Goal: Task Accomplishment & Management: Use online tool/utility

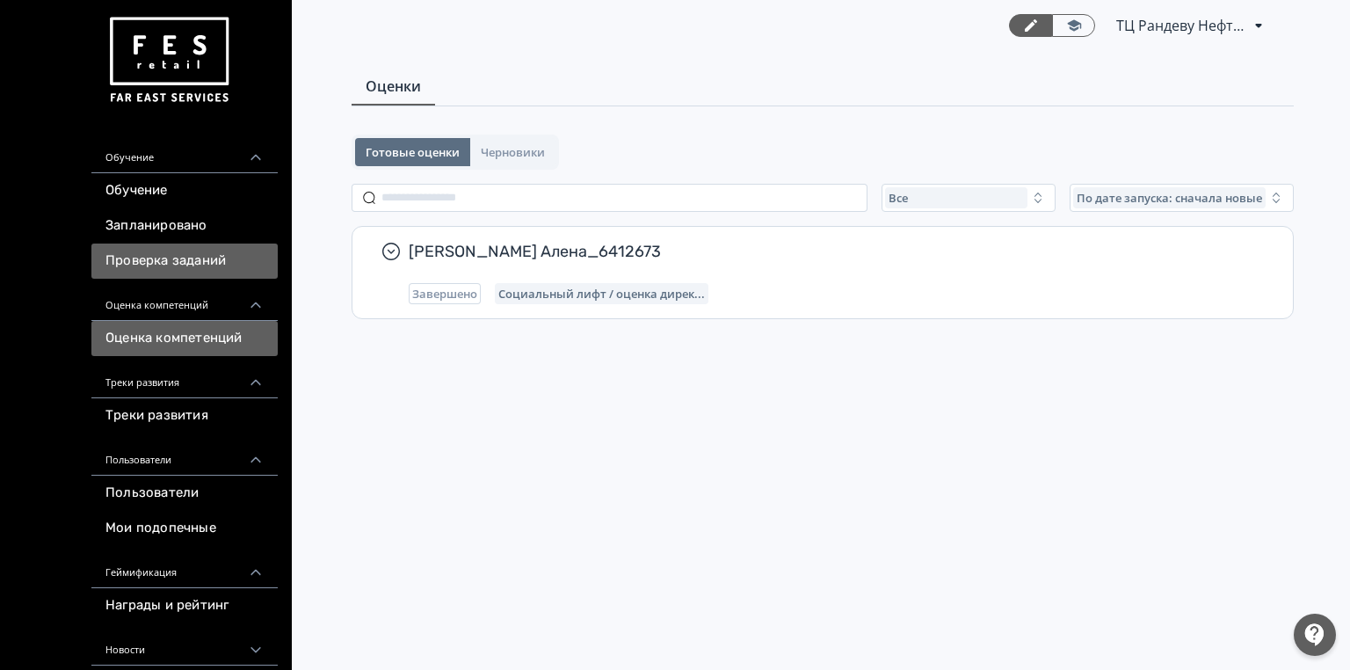
click at [192, 257] on link "Проверка заданий" at bounding box center [184, 260] width 186 height 35
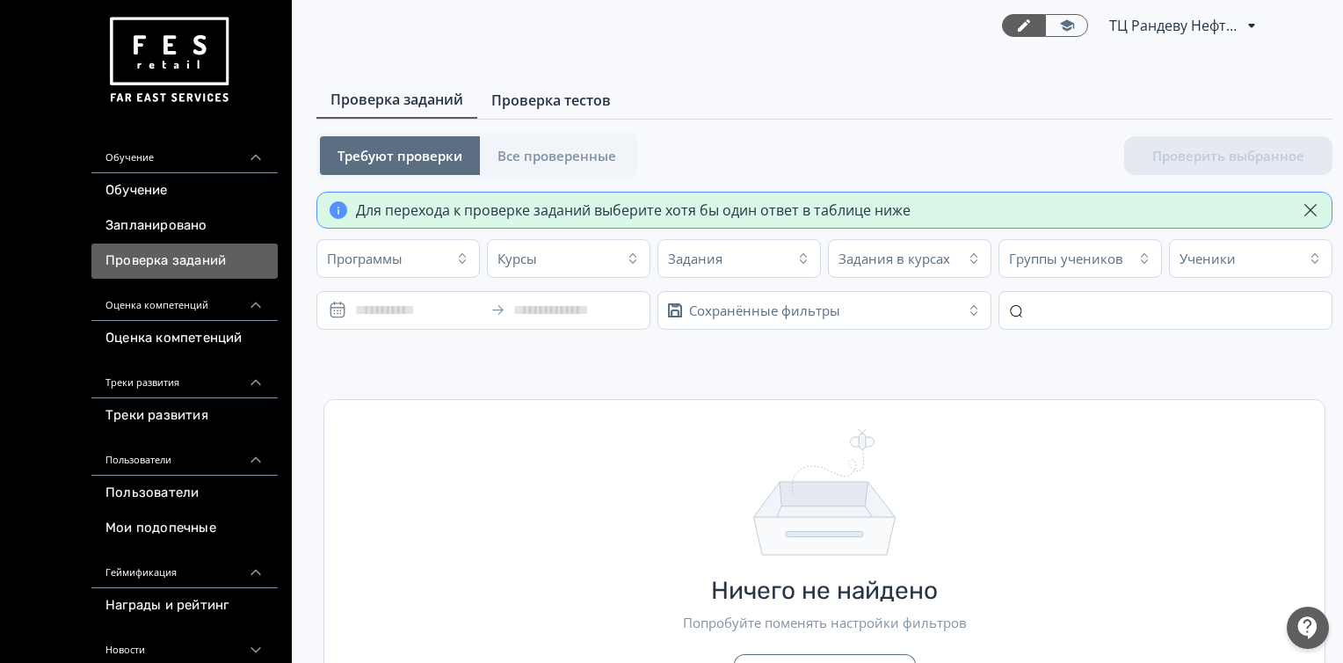
click at [529, 99] on span "Проверка тестов" at bounding box center [551, 100] width 120 height 21
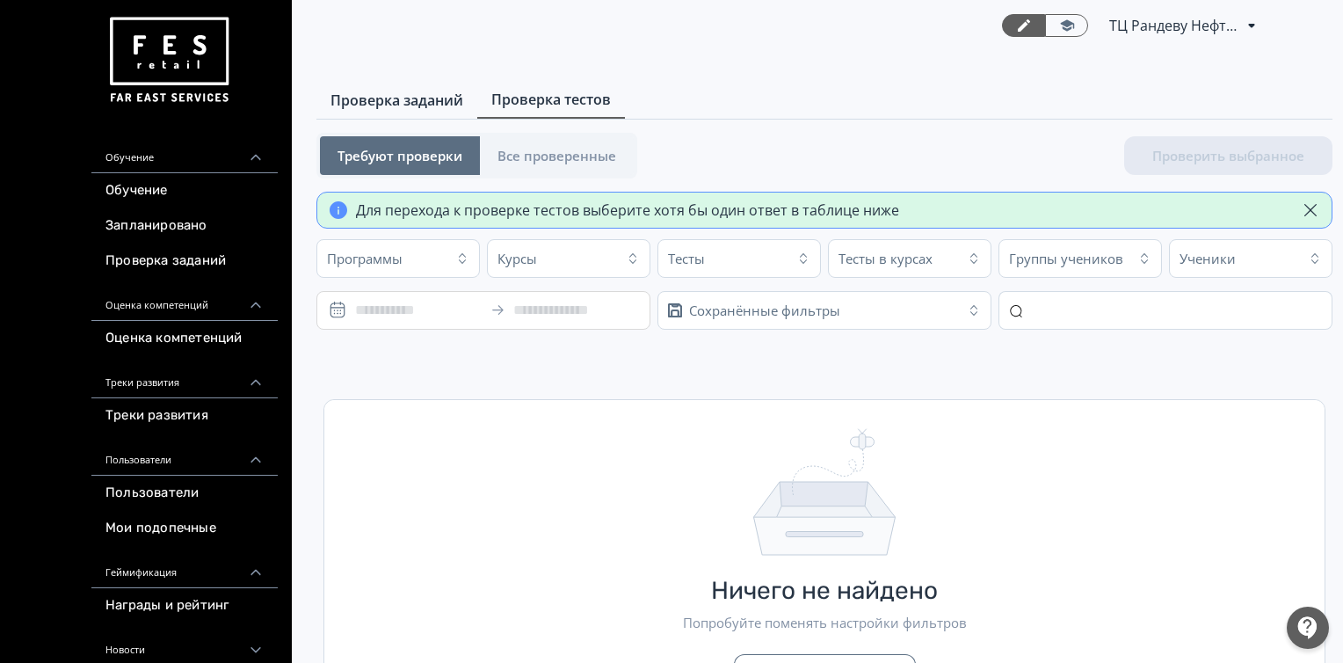
click at [422, 95] on span "Проверка заданий" at bounding box center [396, 100] width 133 height 21
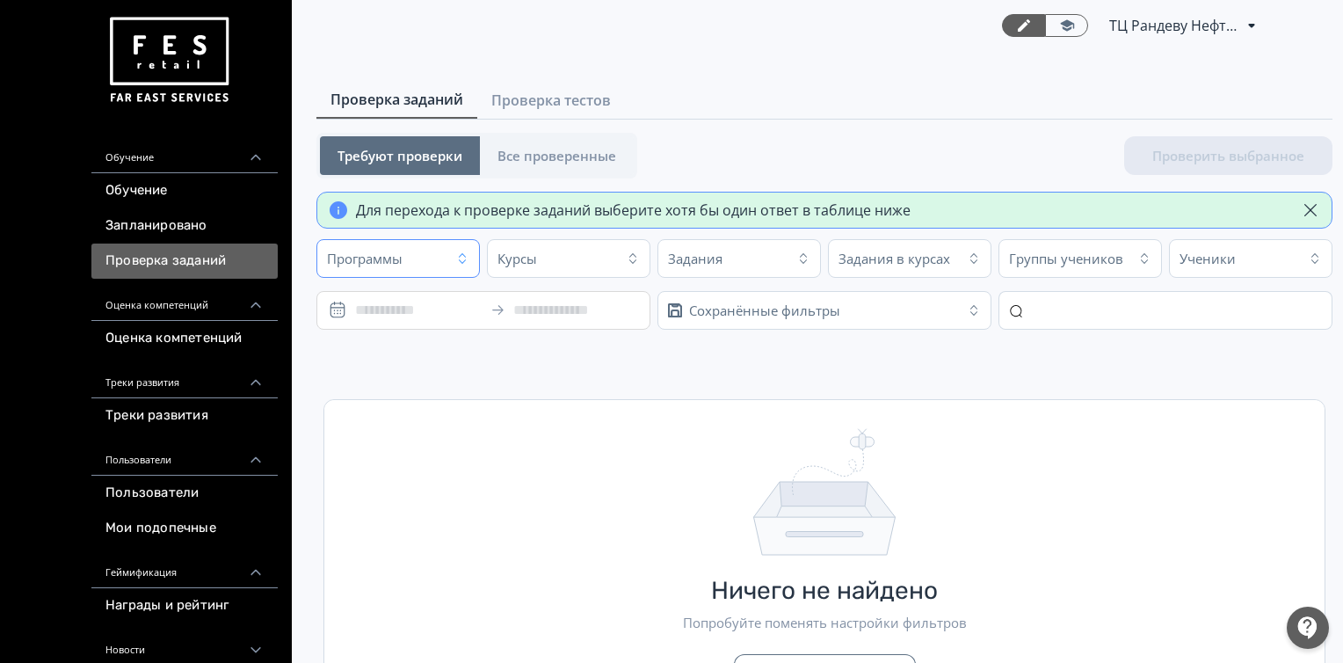
click at [423, 260] on div "Программы" at bounding box center [383, 258] width 123 height 28
